Goal: Task Accomplishment & Management: Complete application form

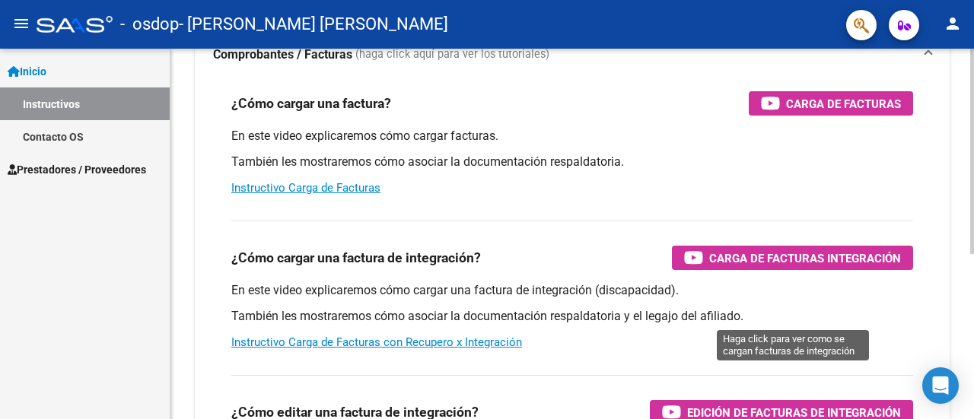
scroll to position [152, 0]
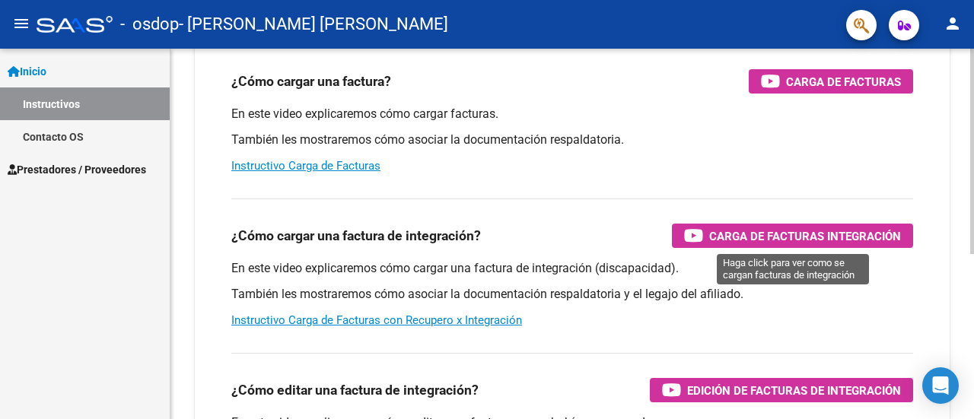
click at [736, 236] on span "Carga de Facturas Integración" at bounding box center [805, 236] width 192 height 19
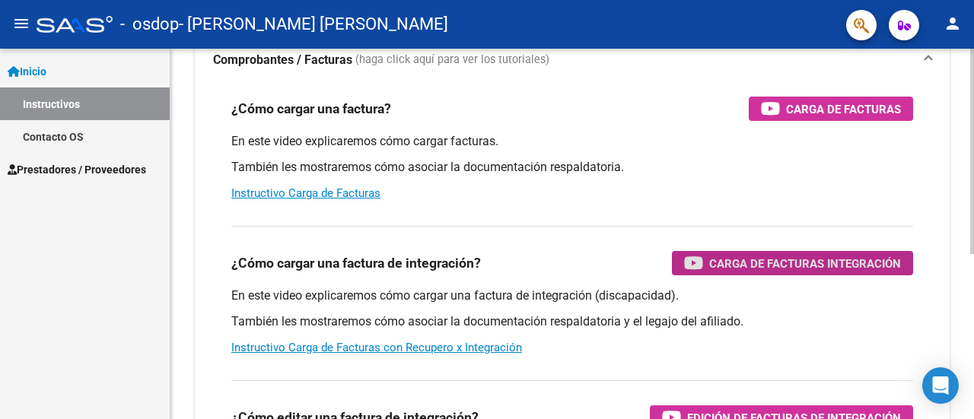
scroll to position [144, 0]
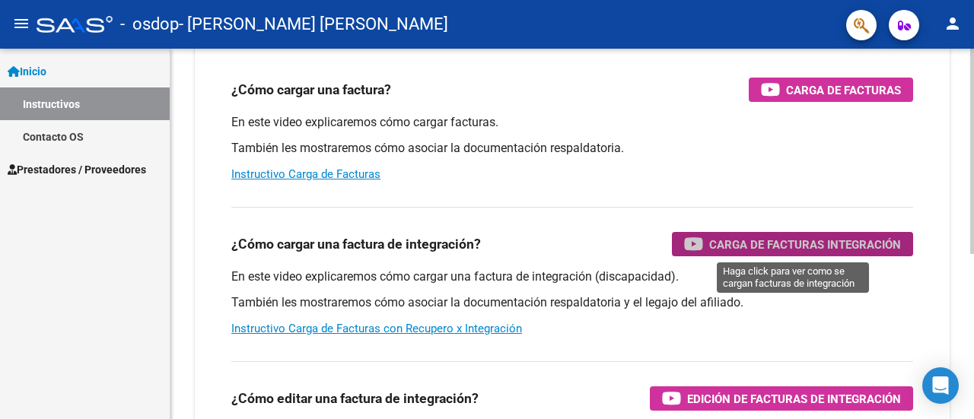
click at [811, 243] on span "Carga de Facturas Integración" at bounding box center [805, 244] width 192 height 19
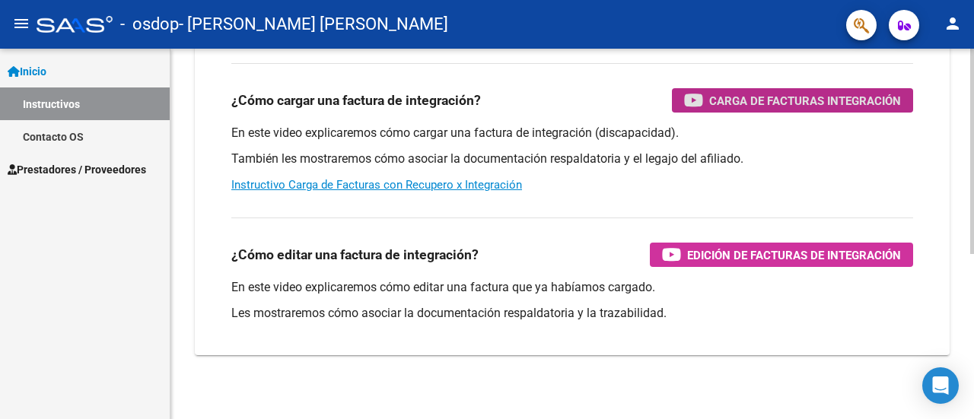
scroll to position [296, 0]
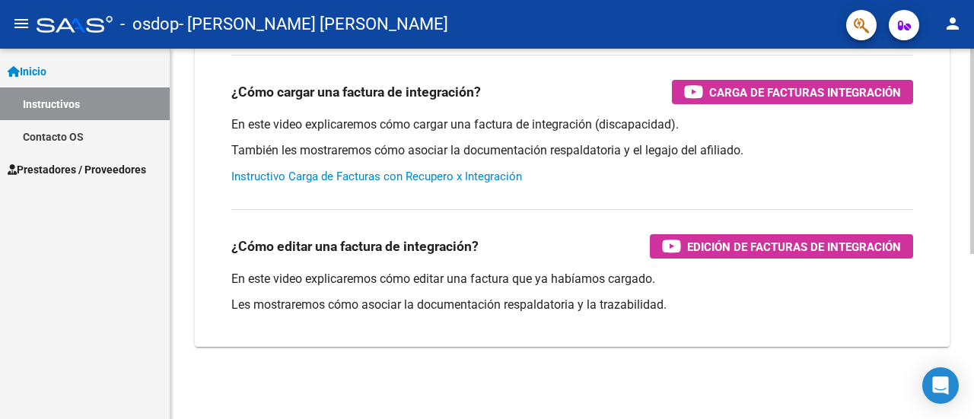
click at [315, 177] on link "Instructivo Carga de Facturas con Recupero x Integración" at bounding box center [376, 177] width 291 height 14
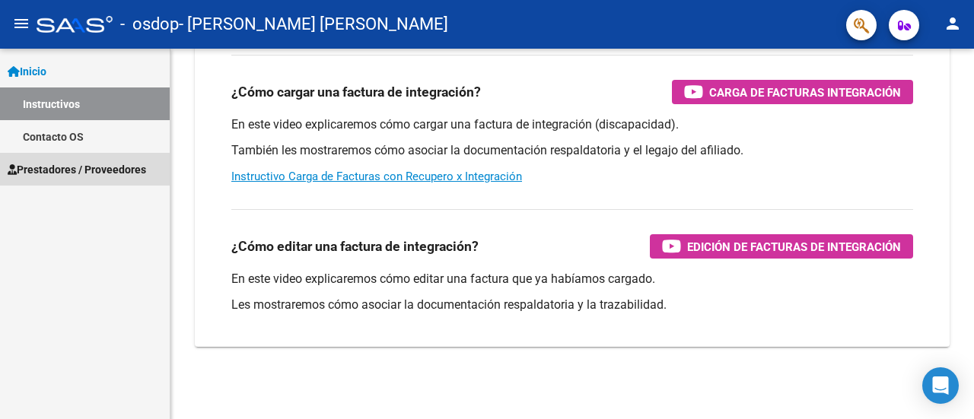
click at [38, 168] on span "Prestadores / Proveedores" at bounding box center [77, 169] width 139 height 17
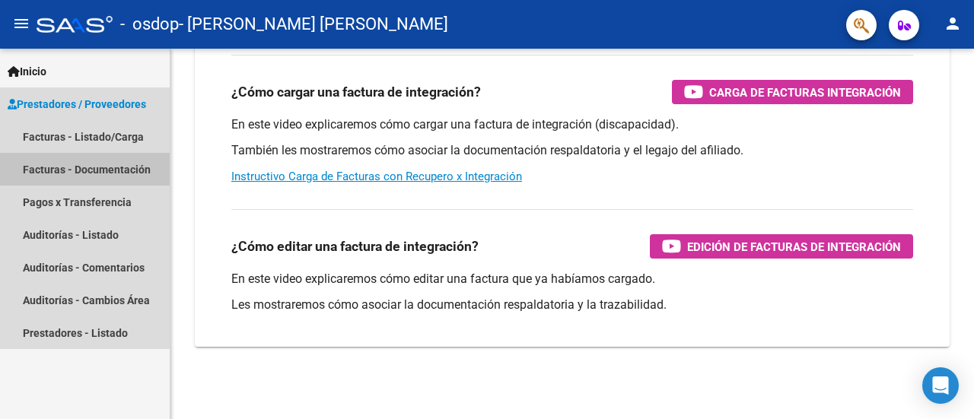
click at [57, 169] on link "Facturas - Documentación" at bounding box center [85, 169] width 170 height 33
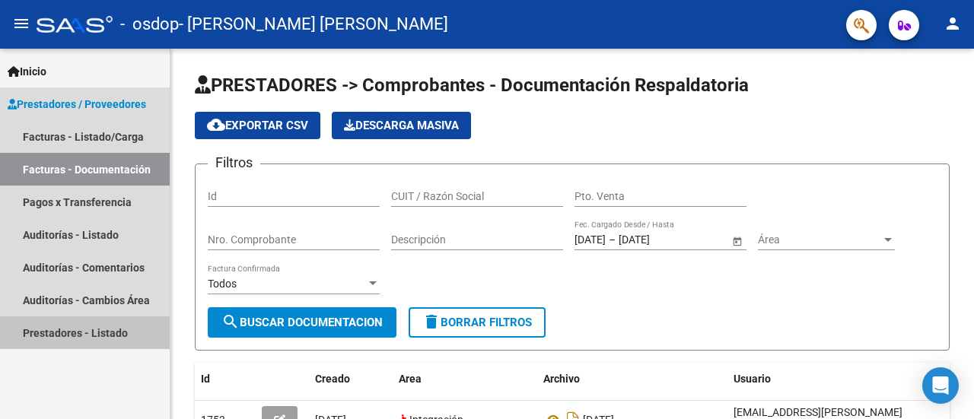
click at [40, 336] on link "Prestadores - Listado" at bounding box center [85, 333] width 170 height 33
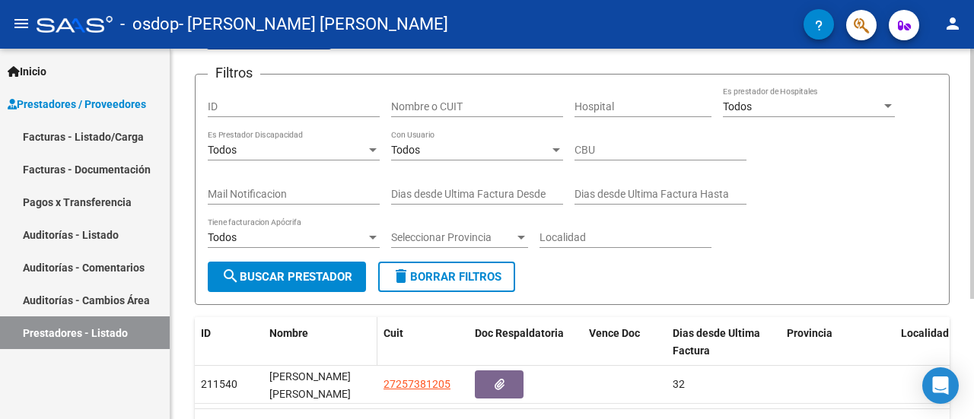
scroll to position [152, 0]
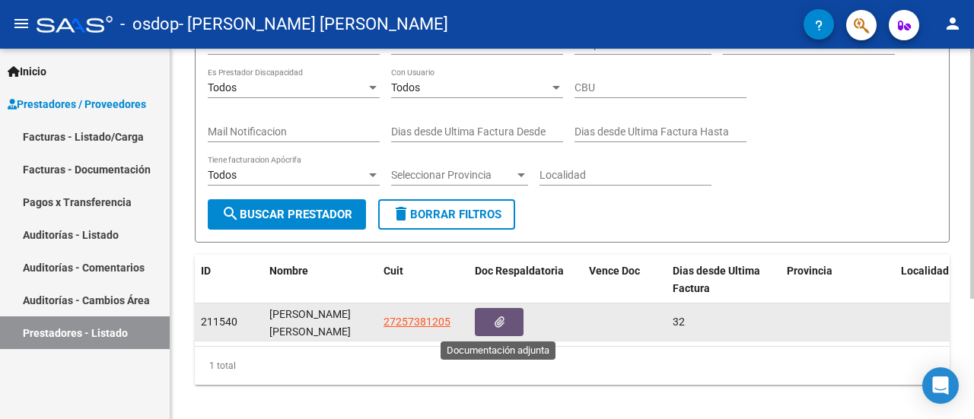
click at [502, 323] on icon "button" at bounding box center [500, 322] width 10 height 11
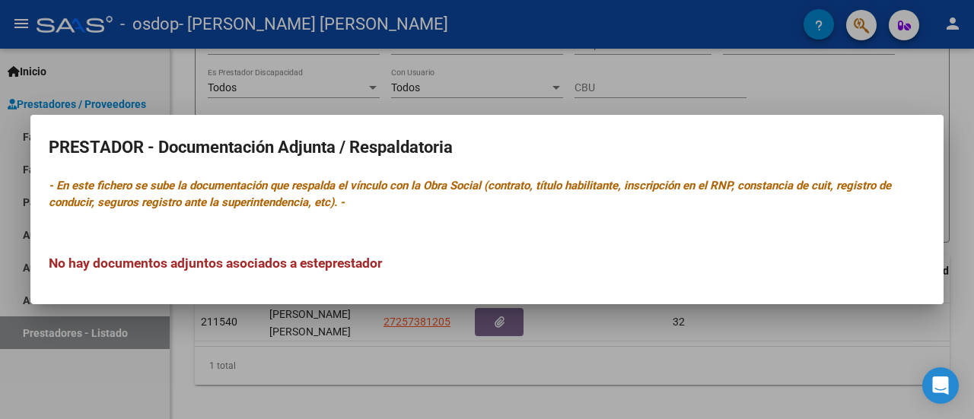
click at [368, 266] on span "prestador" at bounding box center [353, 263] width 57 height 15
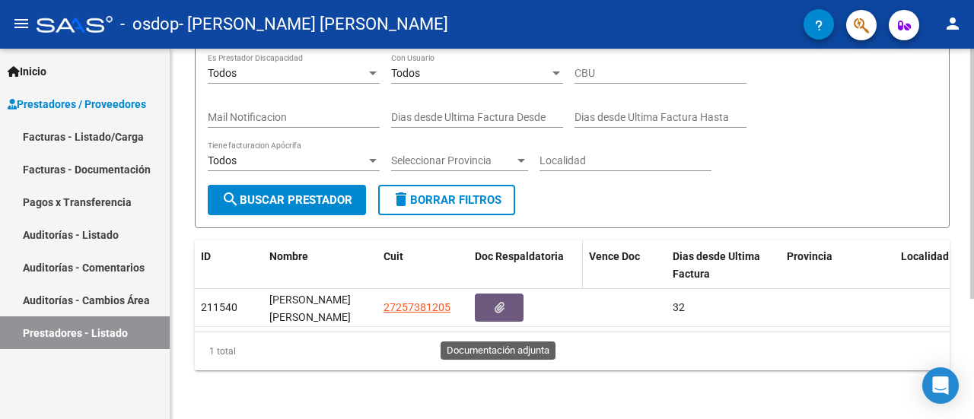
scroll to position [177, 0]
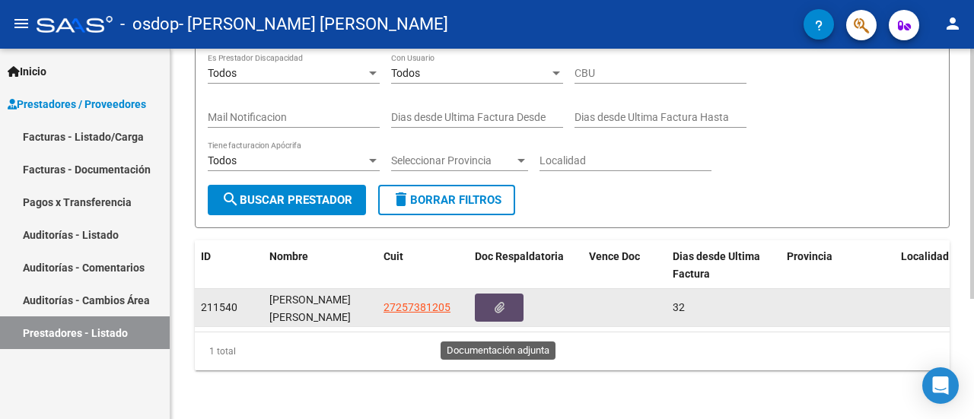
click at [501, 302] on icon "button" at bounding box center [500, 307] width 10 height 11
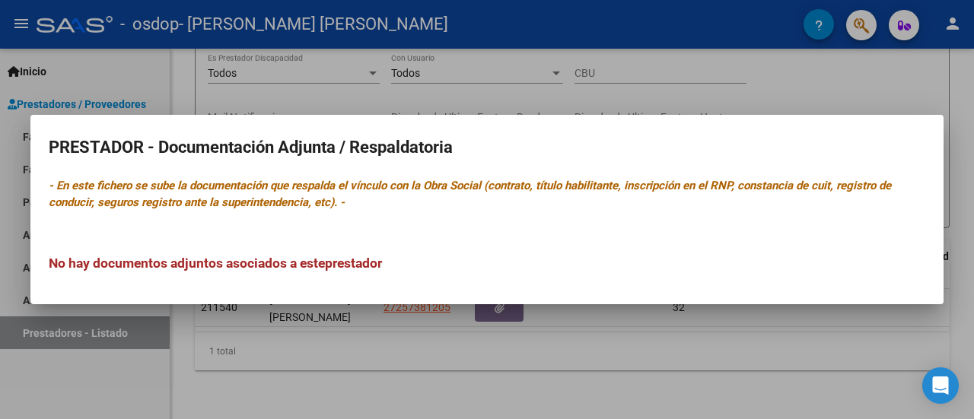
click at [846, 352] on div at bounding box center [487, 209] width 974 height 419
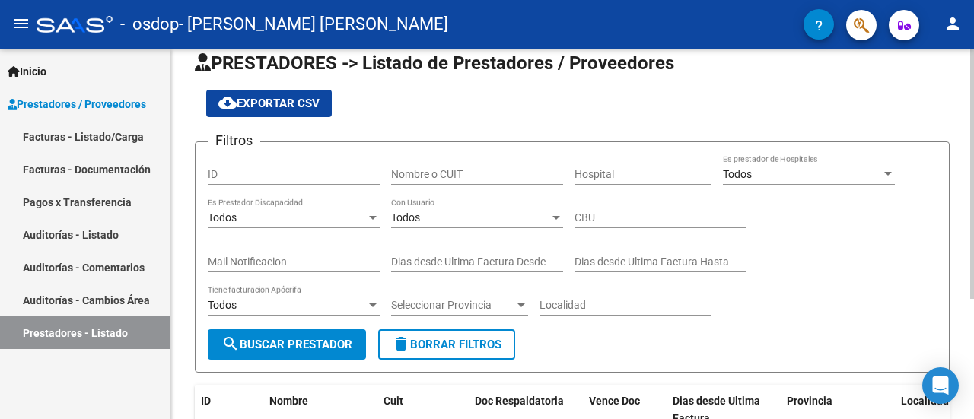
scroll to position [0, 0]
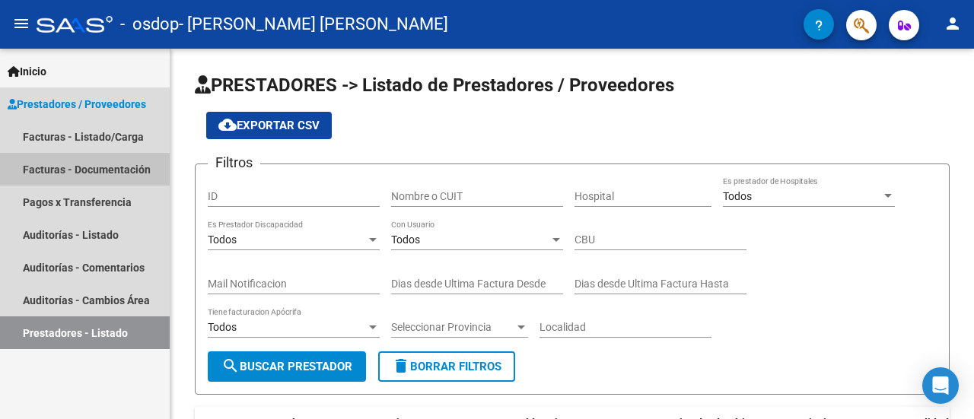
click at [33, 168] on link "Facturas - Documentación" at bounding box center [85, 169] width 170 height 33
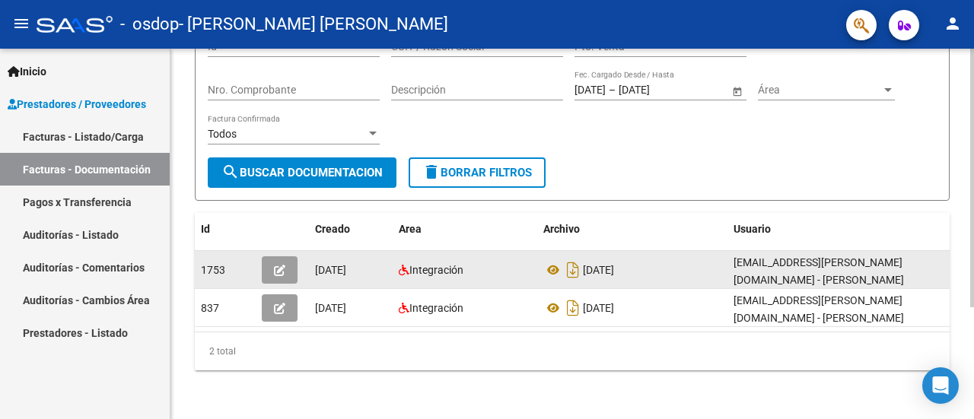
scroll to position [8, 0]
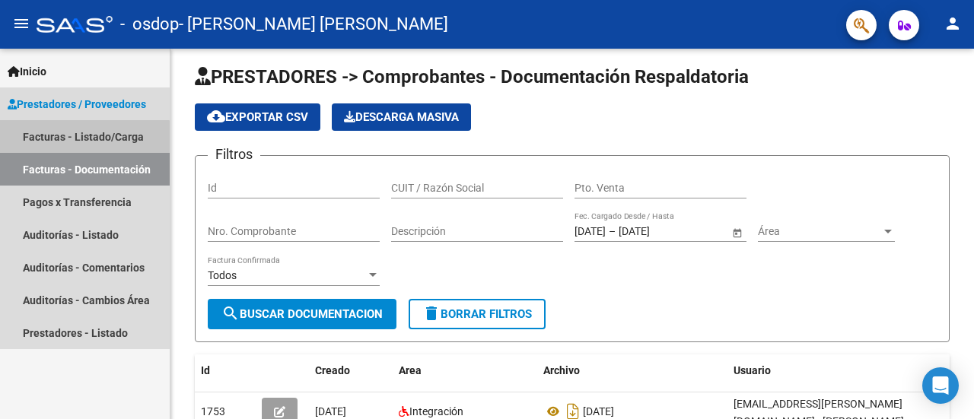
click at [38, 141] on link "Facturas - Listado/Carga" at bounding box center [85, 136] width 170 height 33
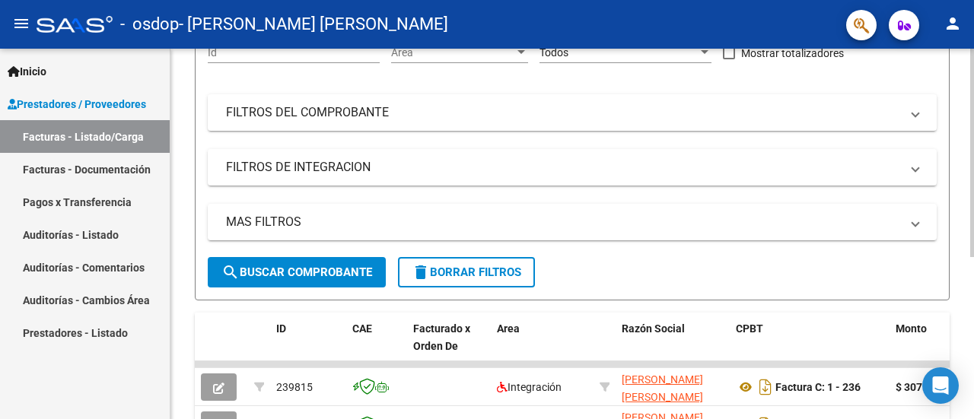
scroll to position [288, 0]
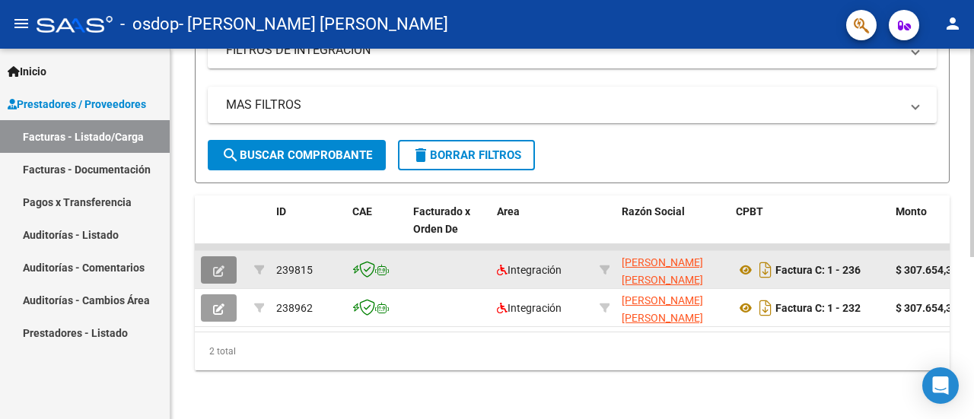
click at [219, 266] on icon "button" at bounding box center [218, 271] width 11 height 11
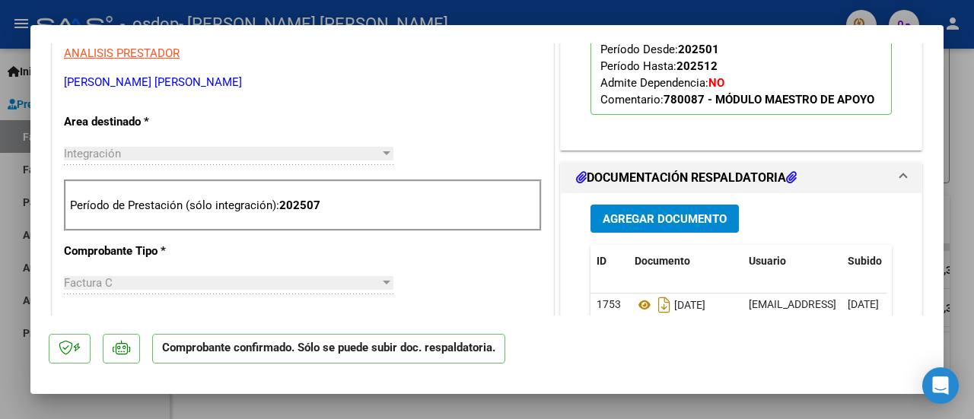
scroll to position [457, 0]
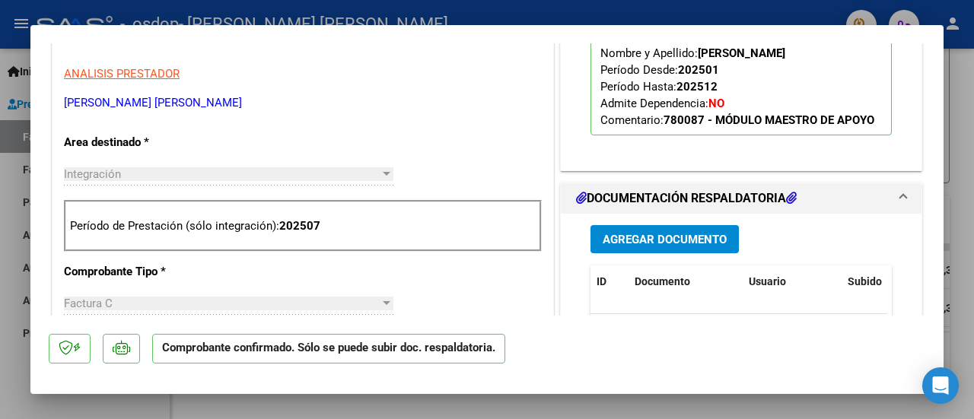
click at [382, 176] on div at bounding box center [387, 174] width 14 height 12
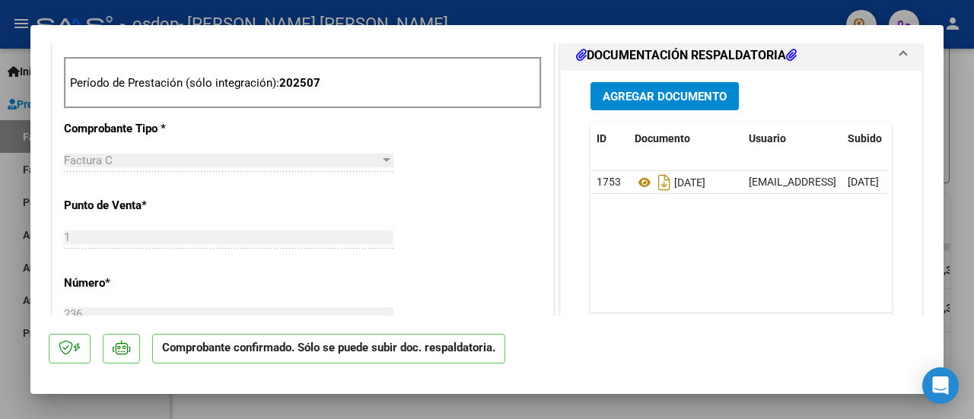
scroll to position [609, 0]
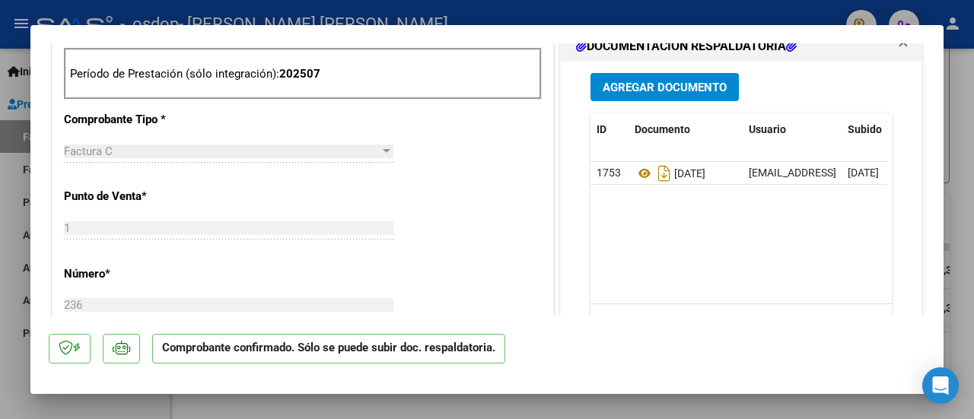
click at [387, 155] on div "Factura C" at bounding box center [229, 152] width 330 height 14
click at [124, 140] on div "Factura C Seleccionar Tipo" at bounding box center [229, 151] width 330 height 23
click at [334, 71] on p "Período de Prestación (sólo integración): 202507" at bounding box center [303, 74] width 466 height 18
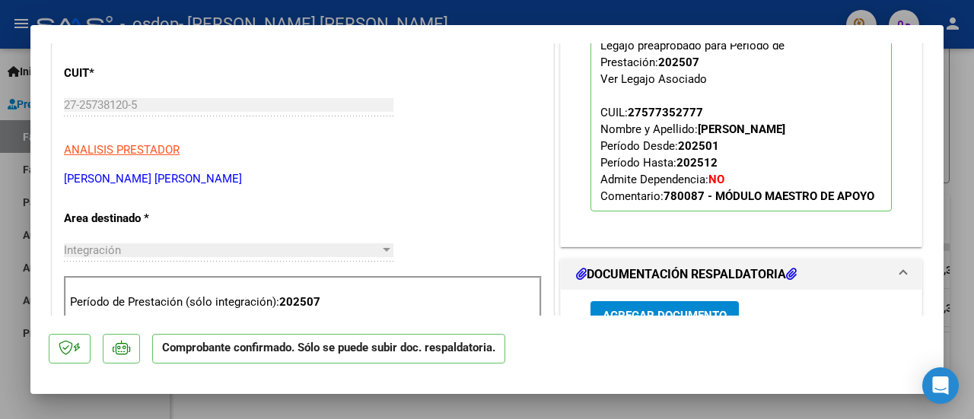
scroll to position [457, 0]
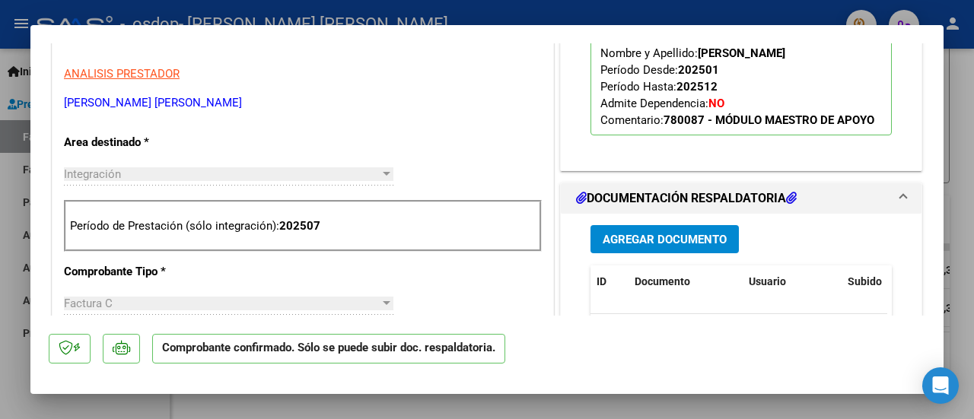
click at [974, 92] on div at bounding box center [487, 209] width 974 height 419
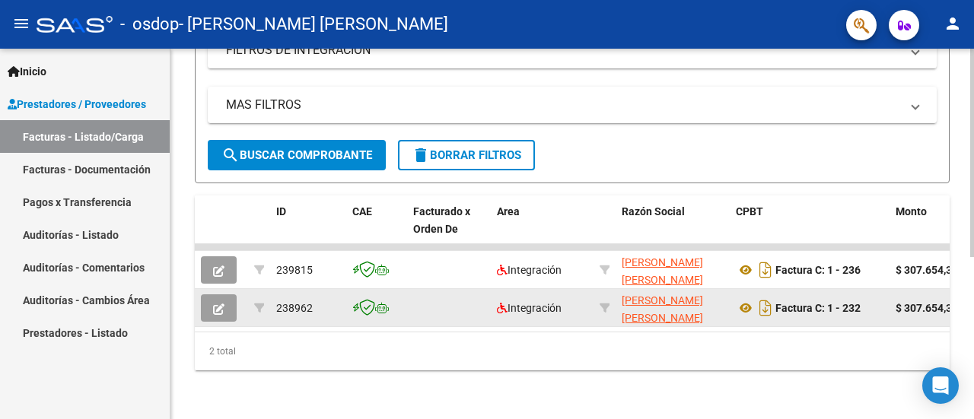
click at [222, 304] on icon "button" at bounding box center [218, 309] width 11 height 11
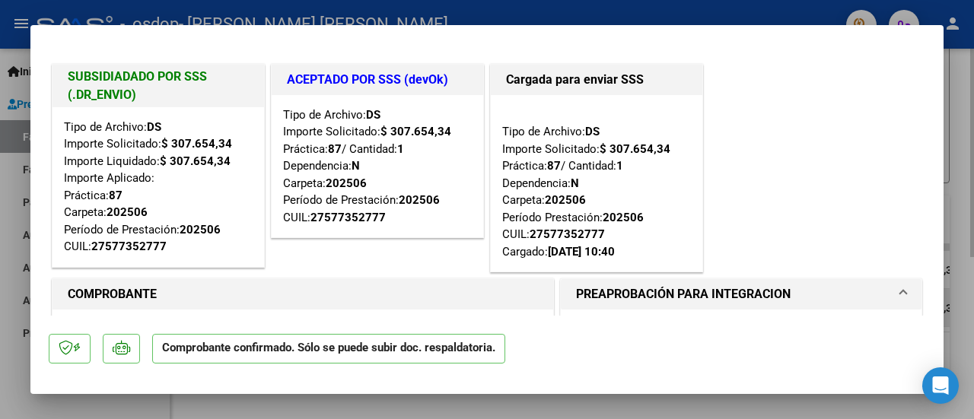
scroll to position [76, 0]
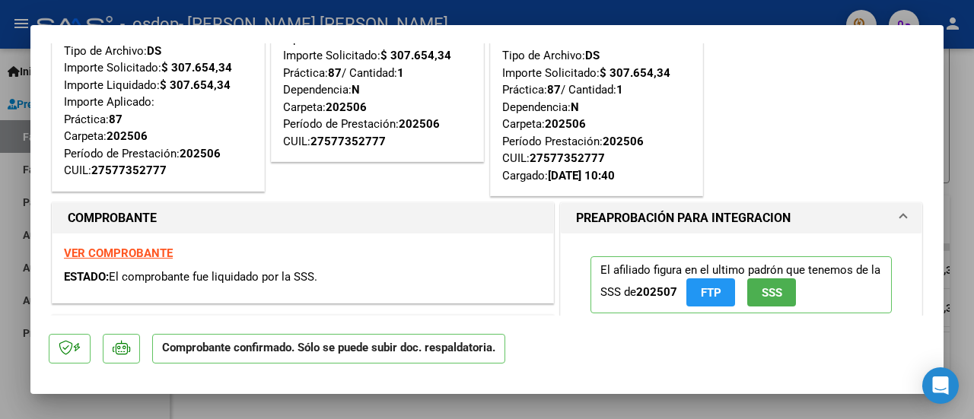
click at [123, 253] on strong "VER COMPROBANTE" at bounding box center [118, 254] width 109 height 14
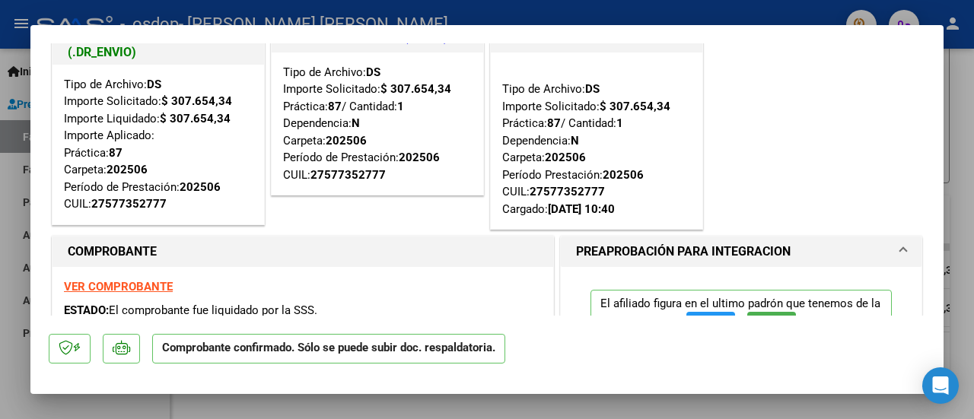
scroll to position [0, 0]
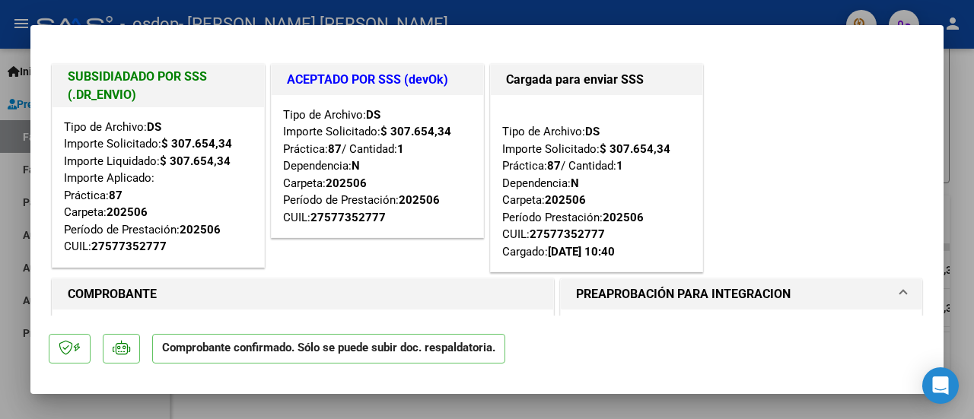
type input "$ 0,00"
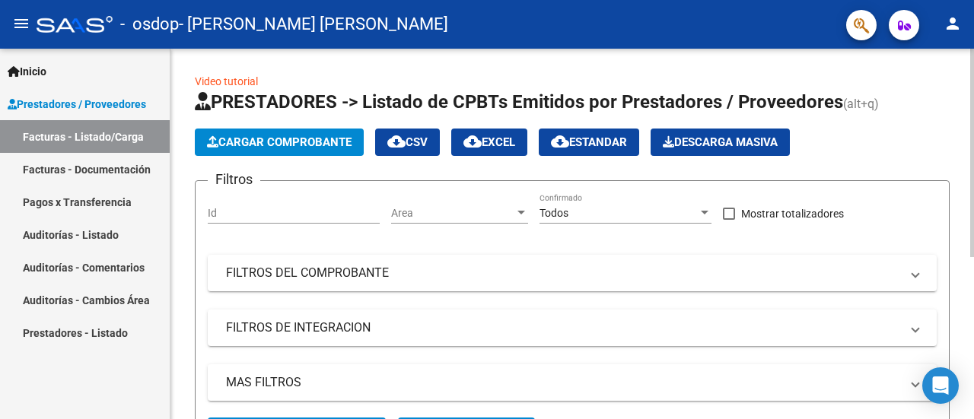
click at [289, 139] on span "Cargar Comprobante" at bounding box center [279, 143] width 145 height 14
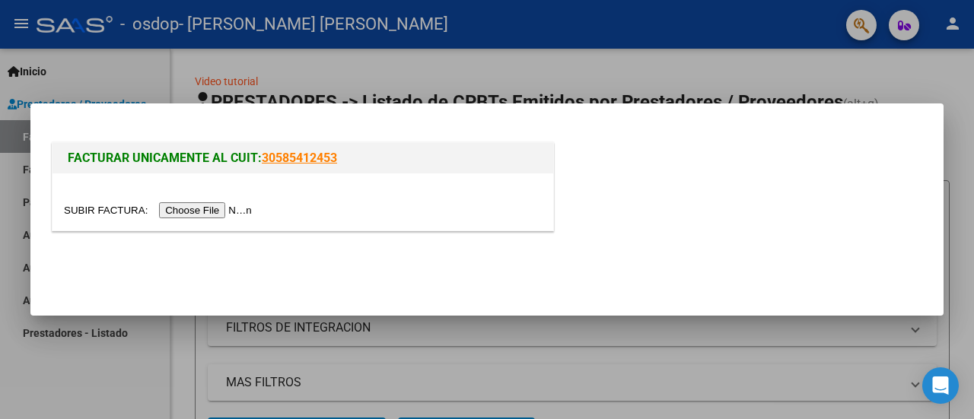
click at [199, 211] on input "file" at bounding box center [160, 210] width 193 height 16
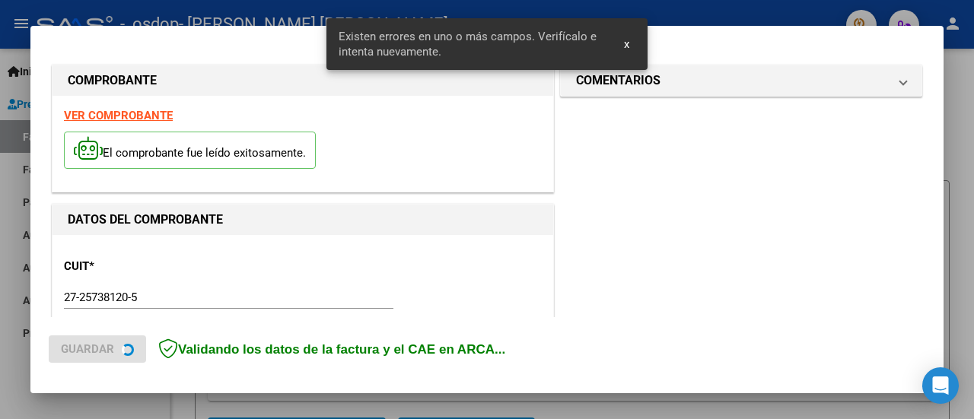
scroll to position [379, 0]
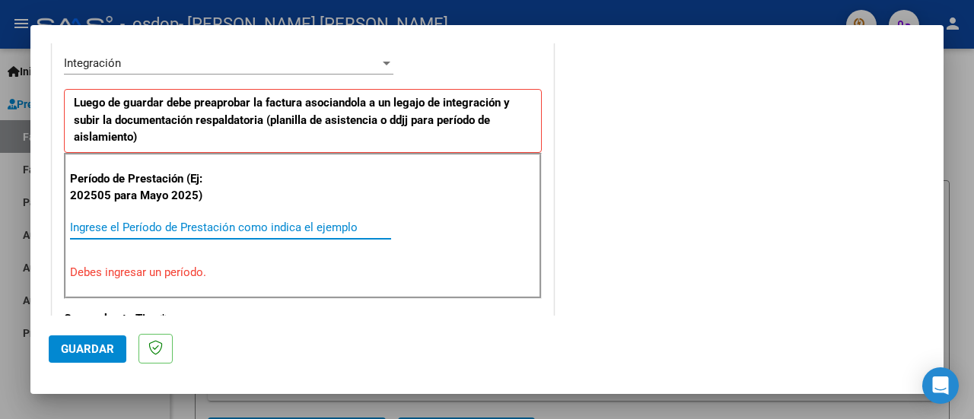
click at [85, 223] on input "Ingrese el Período de Prestación como indica el ejemplo" at bounding box center [230, 228] width 321 height 14
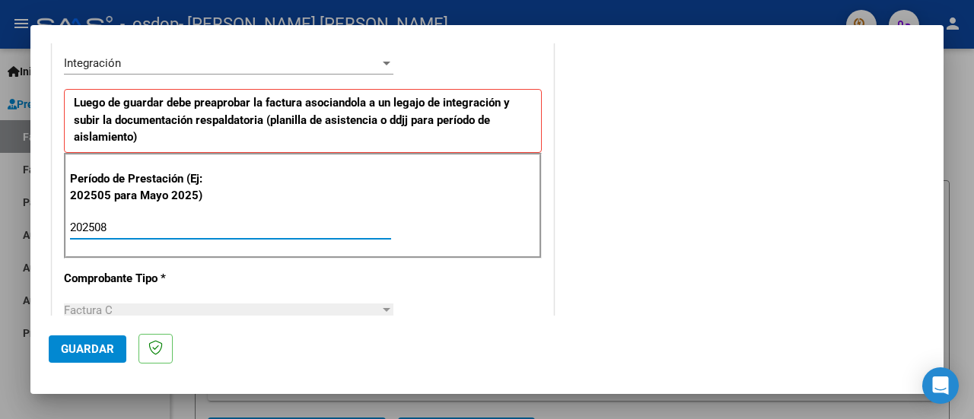
type input "202508"
click at [387, 310] on div at bounding box center [387, 310] width 14 height 12
click at [386, 310] on div at bounding box center [387, 310] width 14 height 12
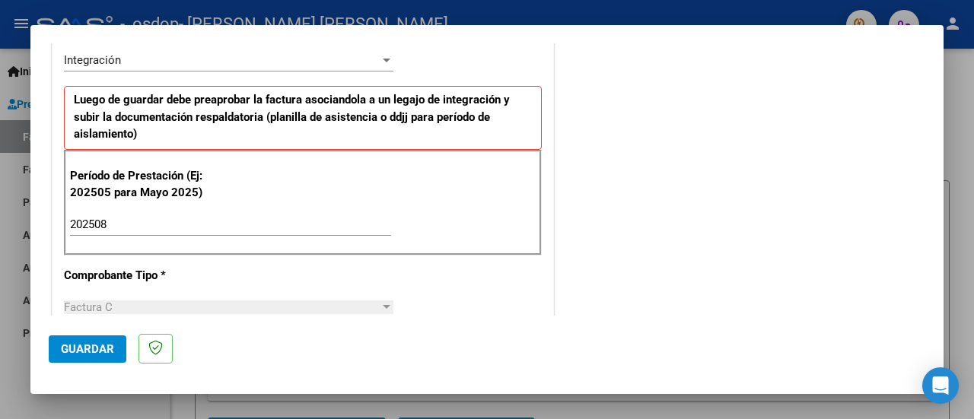
scroll to position [303, 0]
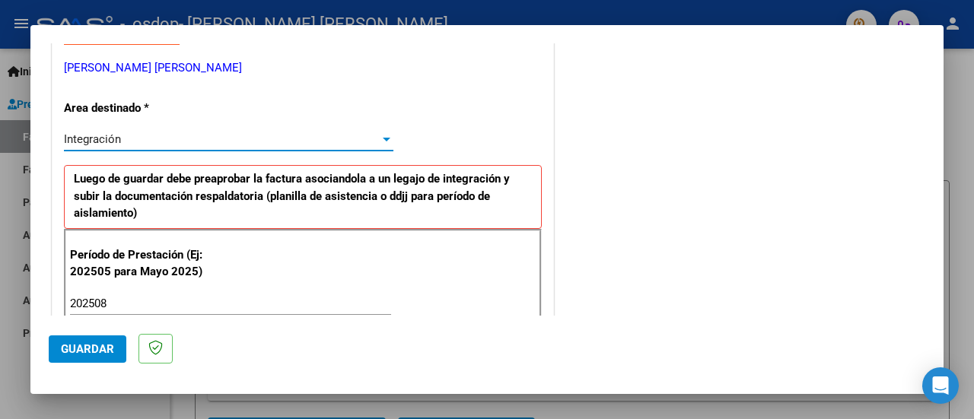
click at [383, 139] on div at bounding box center [387, 140] width 8 height 4
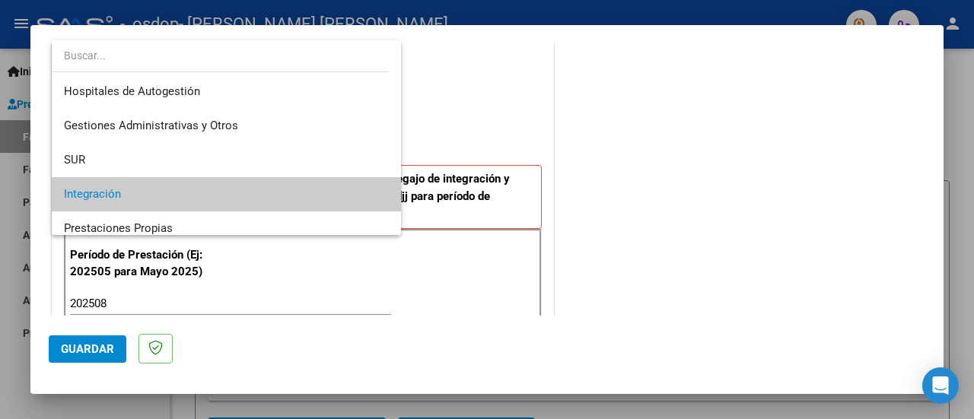
scroll to position [56, 0]
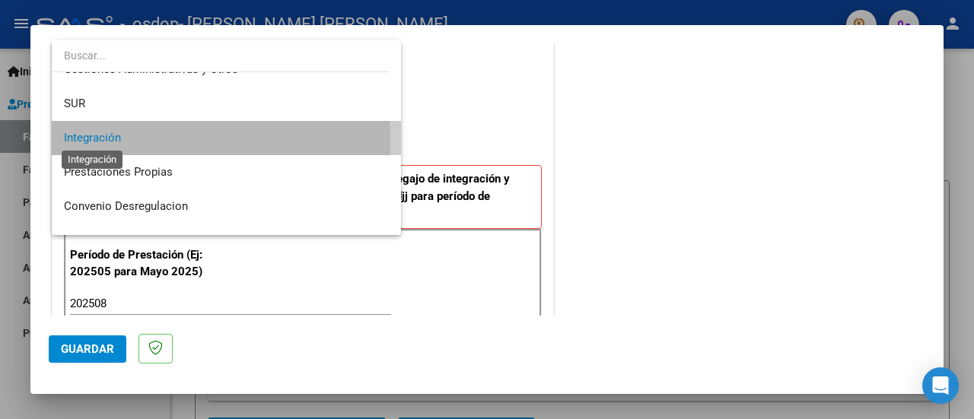
click at [100, 139] on span "Integración" at bounding box center [92, 138] width 57 height 14
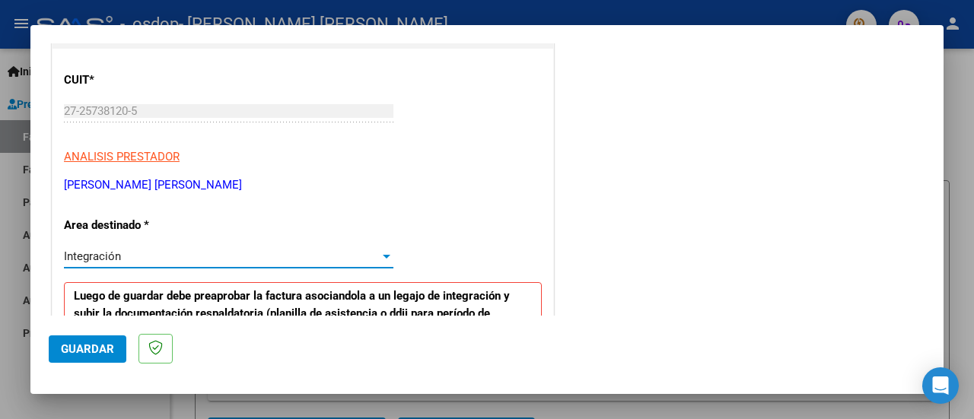
scroll to position [304, 0]
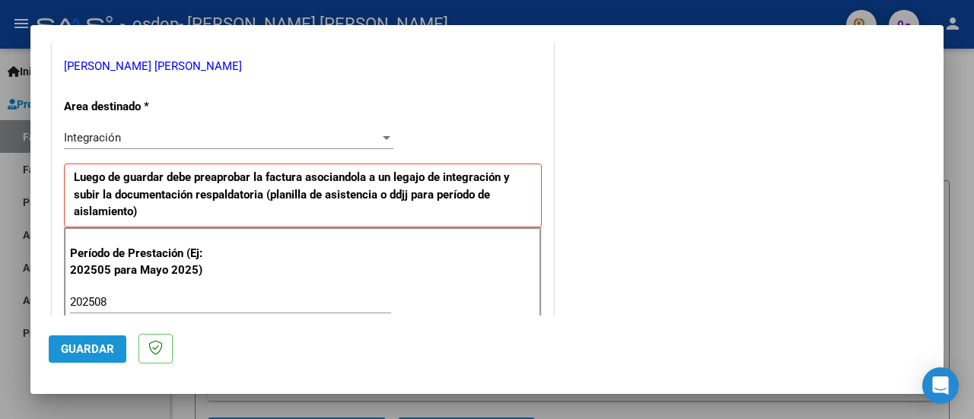
click at [82, 353] on span "Guardar" at bounding box center [87, 350] width 53 height 14
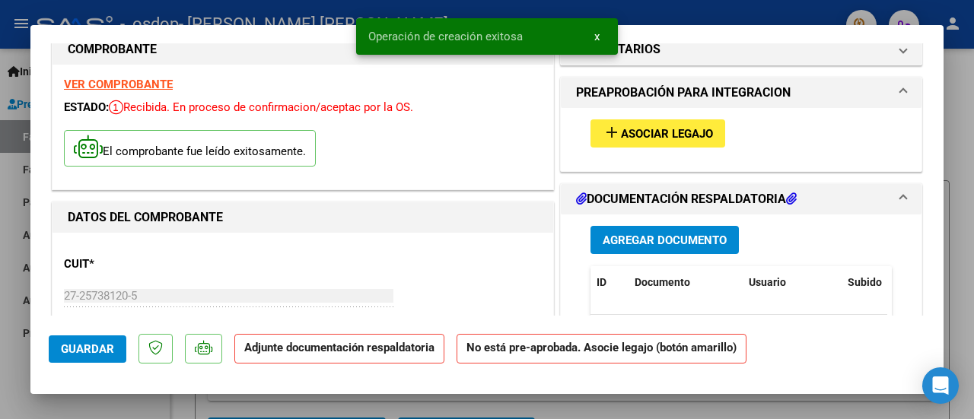
scroll to position [76, 0]
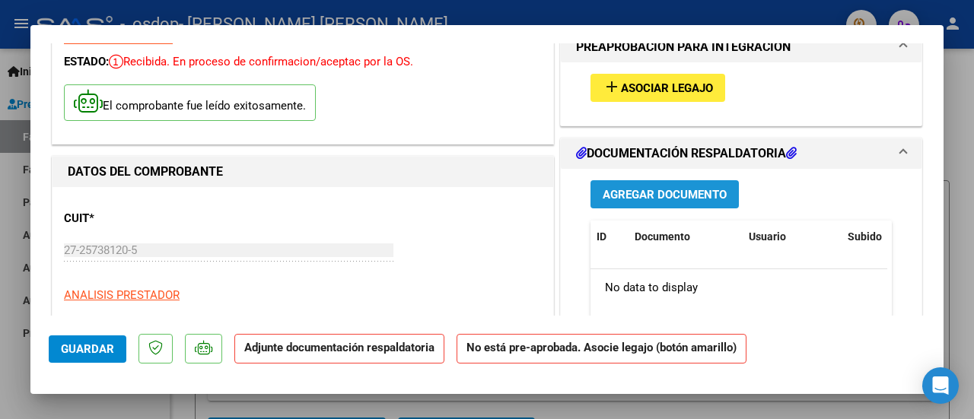
click at [682, 196] on span "Agregar Documento" at bounding box center [665, 195] width 124 height 14
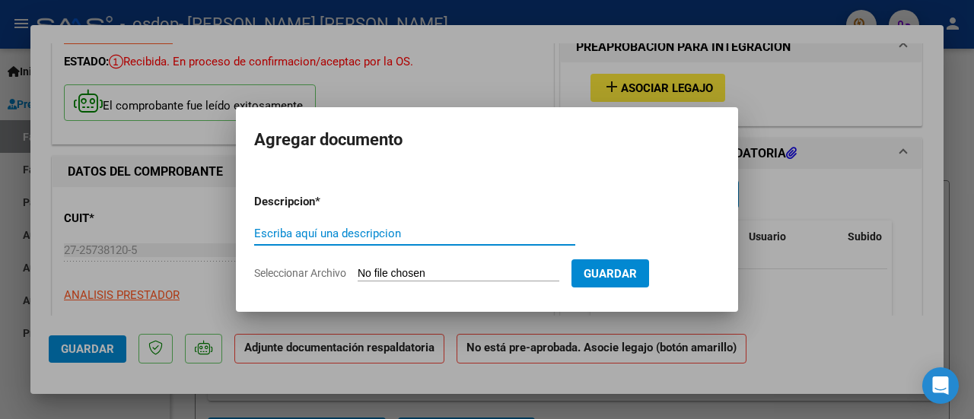
click at [286, 239] on input "Escriba aquí una descripcion" at bounding box center [414, 234] width 321 height 14
type input "planilla de asistencia"
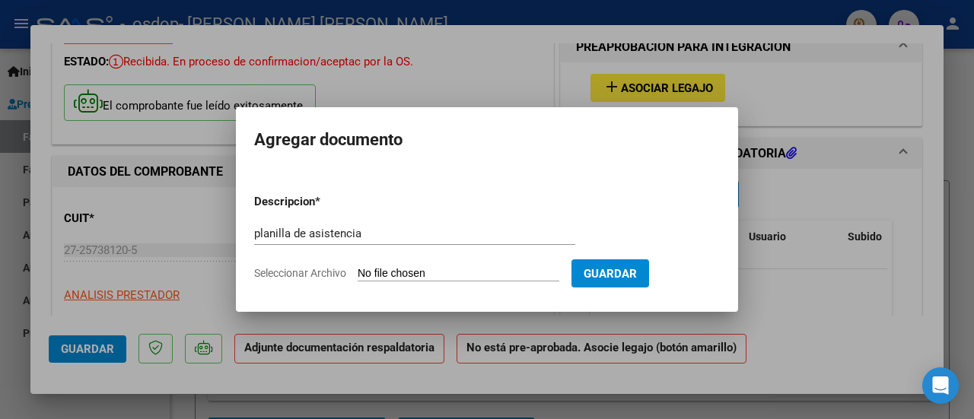
click at [394, 273] on input "Seleccionar Archivo" at bounding box center [459, 274] width 202 height 14
